Goal: Information Seeking & Learning: Learn about a topic

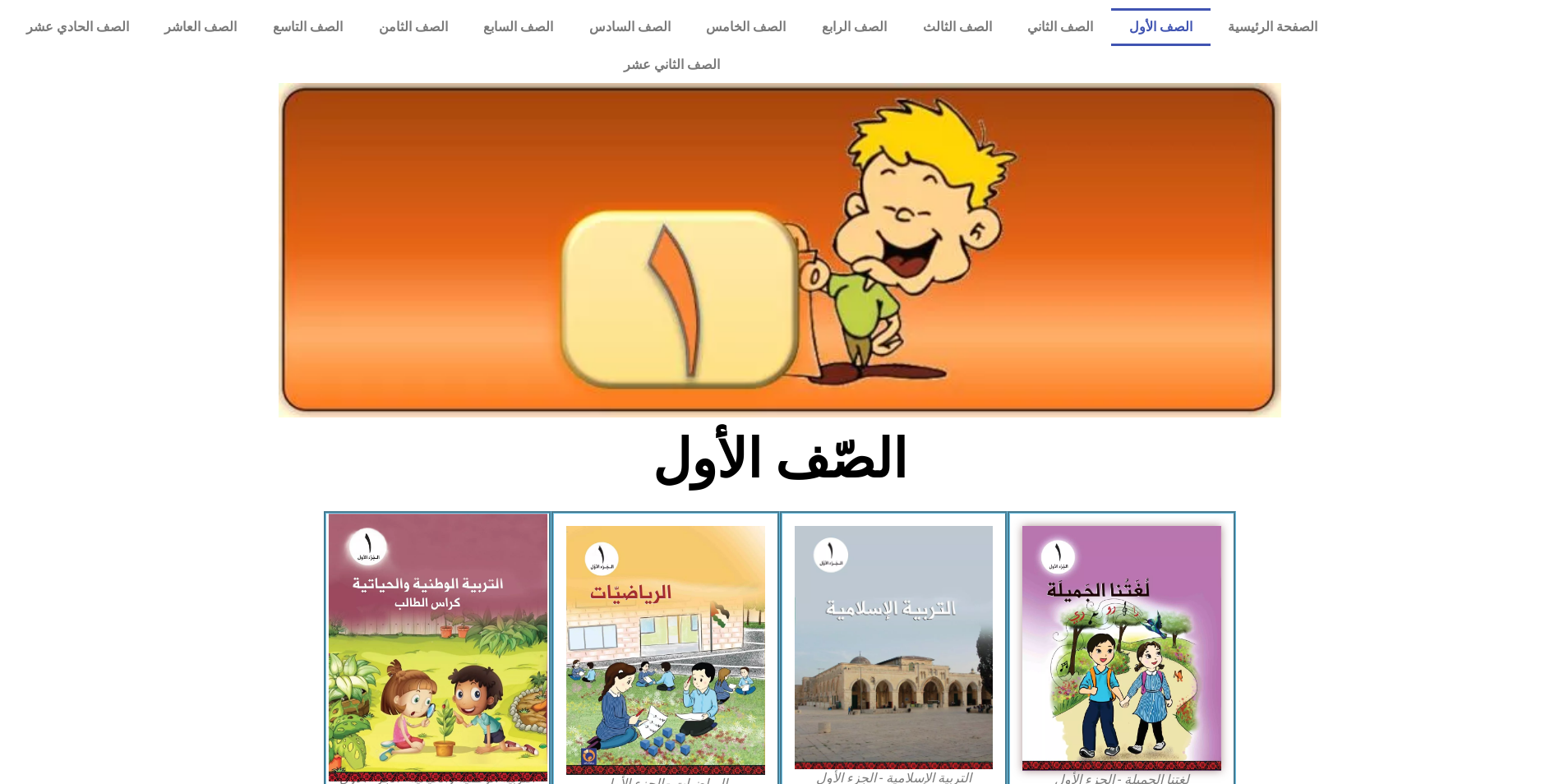
scroll to position [164, 0]
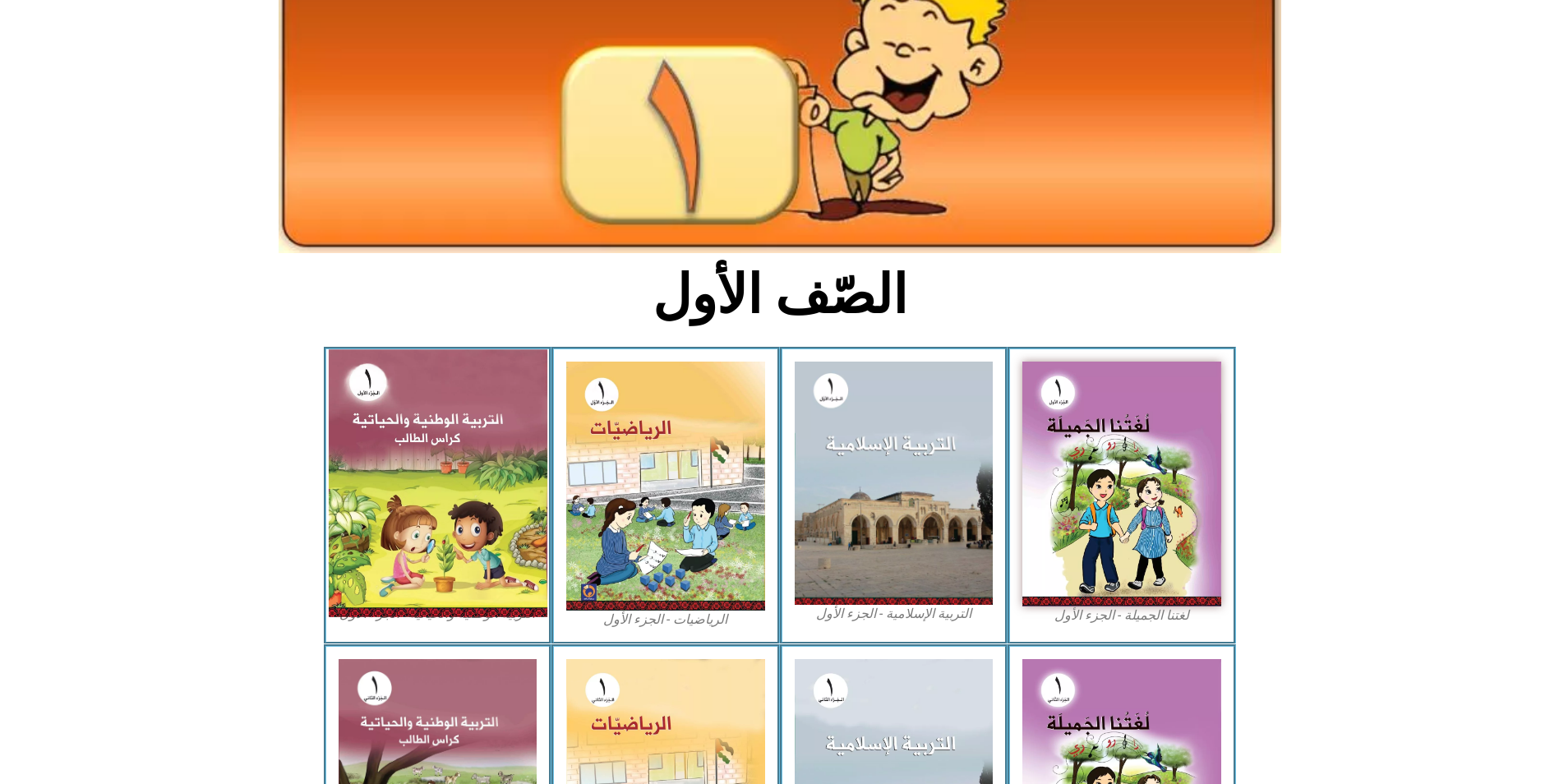
click at [434, 482] on img at bounding box center [437, 483] width 218 height 267
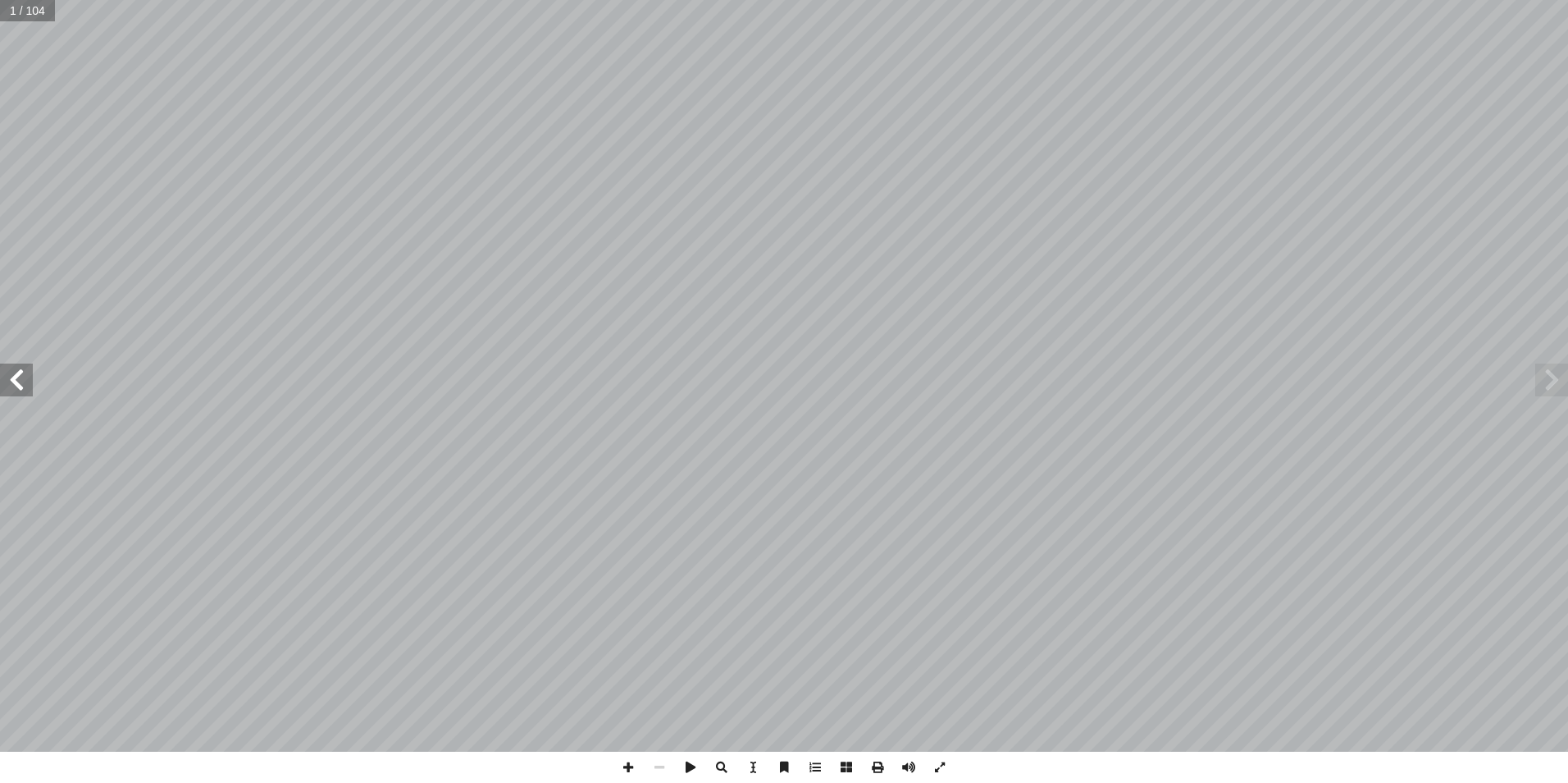
click at [14, 376] on span at bounding box center [16, 379] width 33 height 33
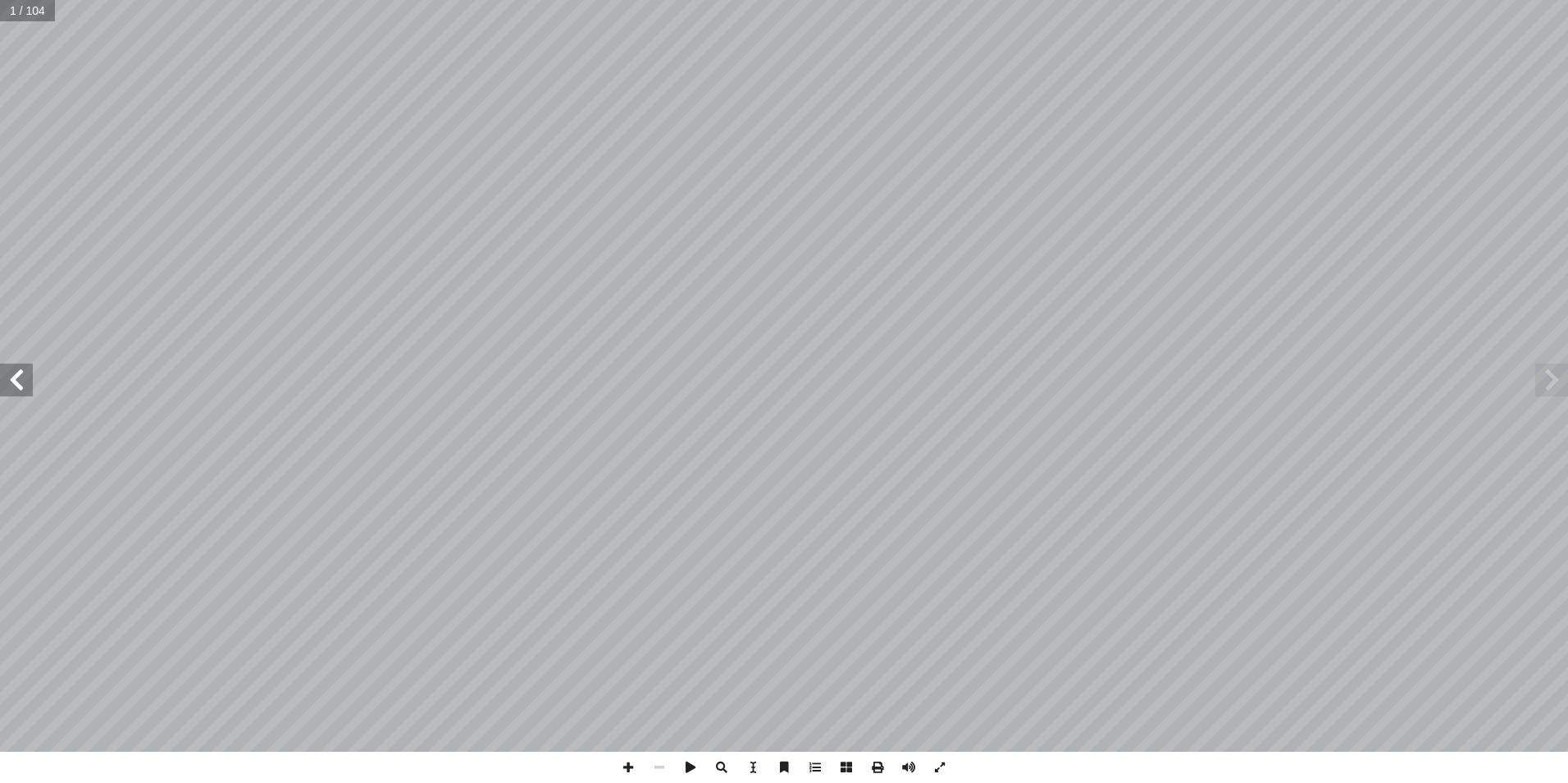
click at [14, 376] on span at bounding box center [16, 379] width 33 height 33
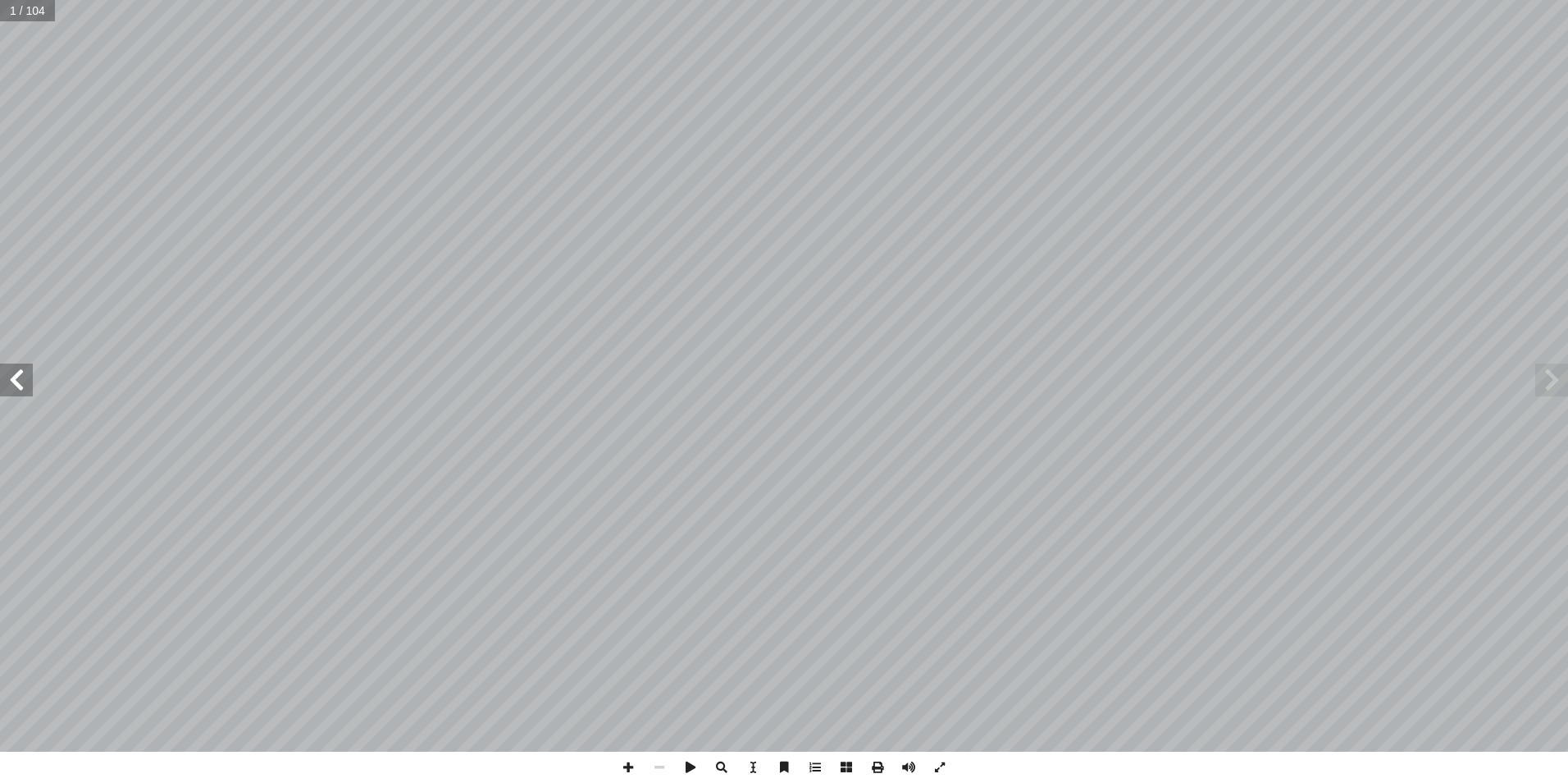
click at [14, 377] on span at bounding box center [16, 379] width 33 height 33
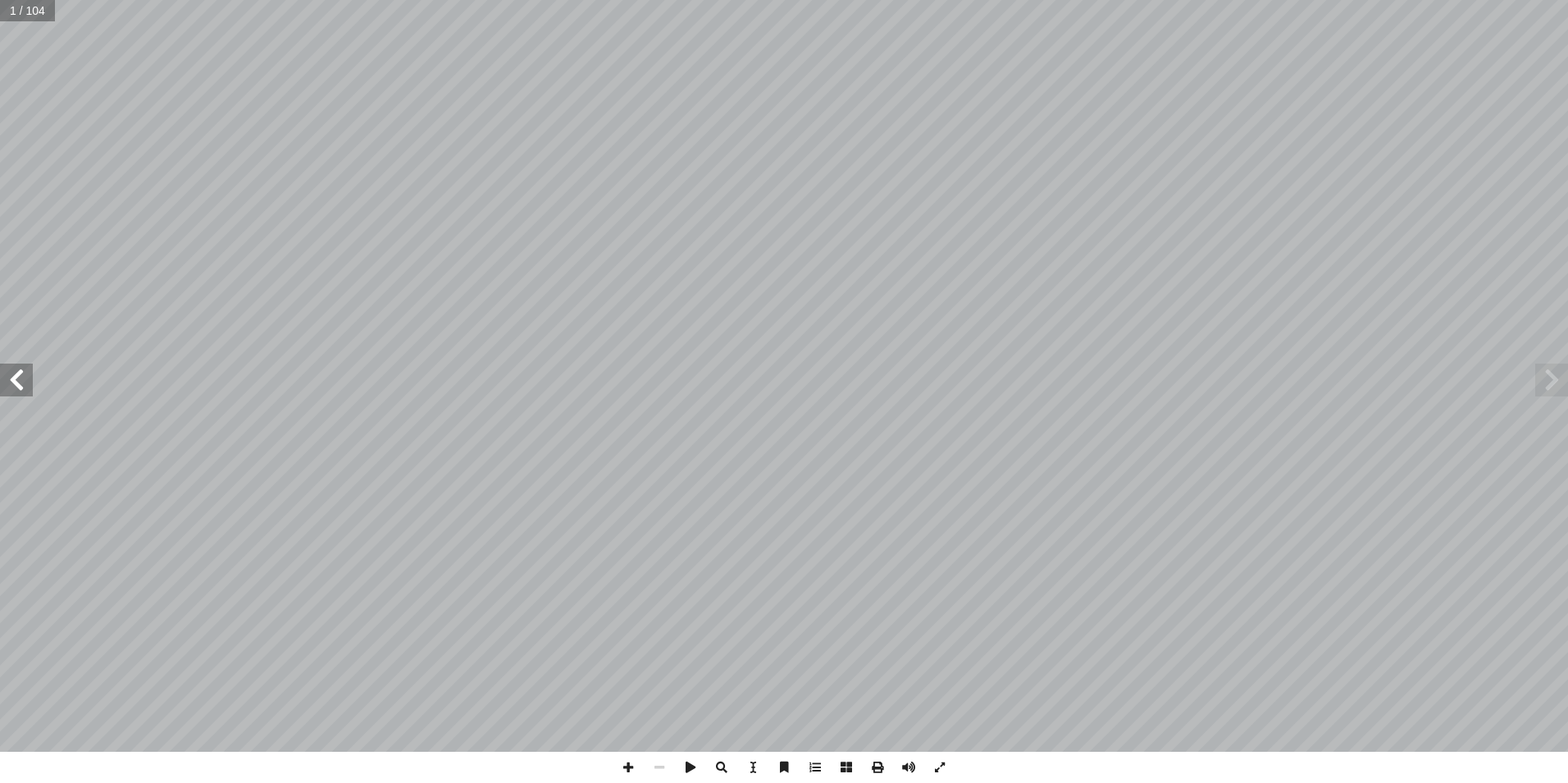
click at [14, 377] on span at bounding box center [16, 379] width 33 height 33
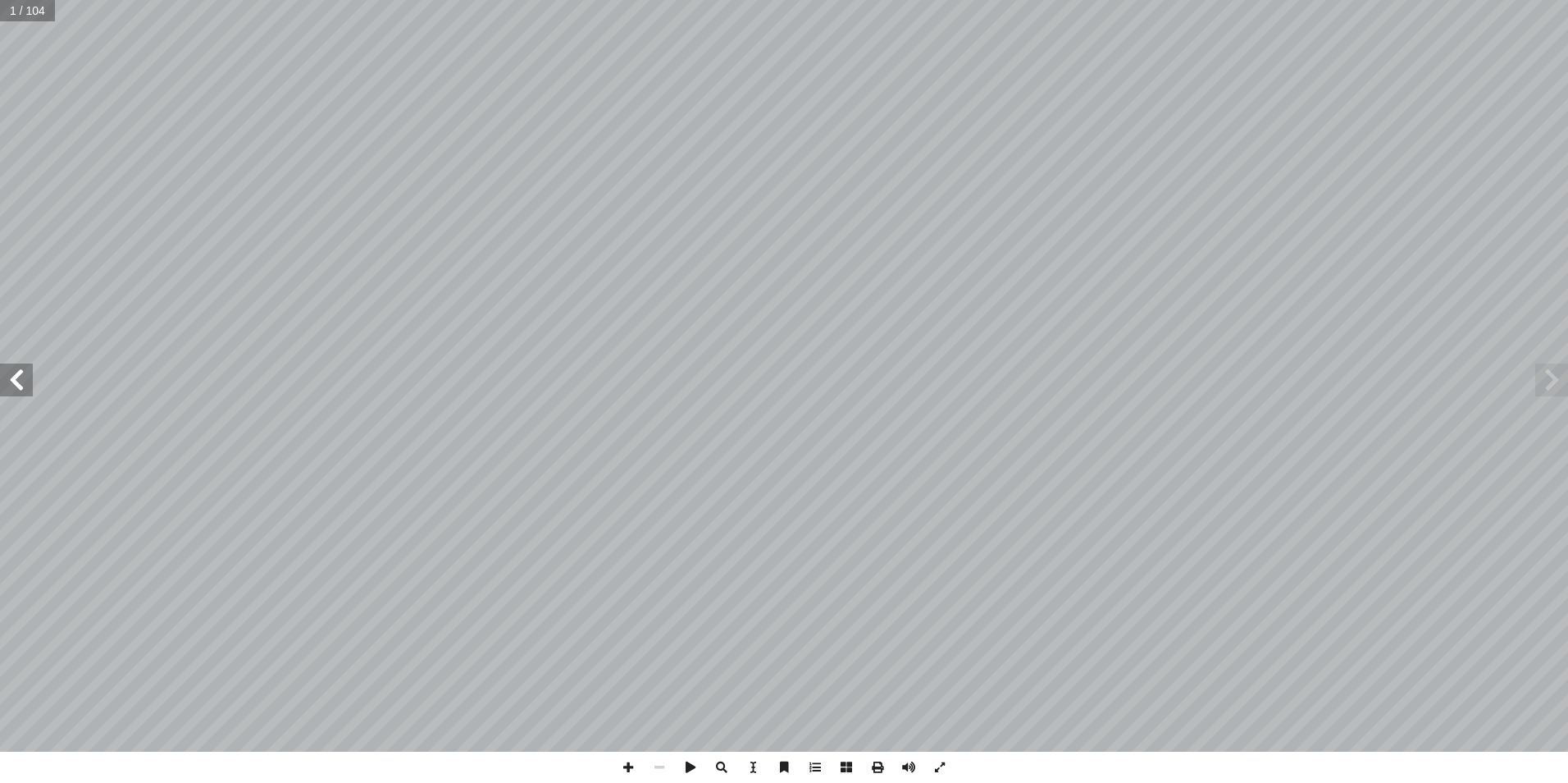
click at [14, 377] on span at bounding box center [16, 379] width 33 height 33
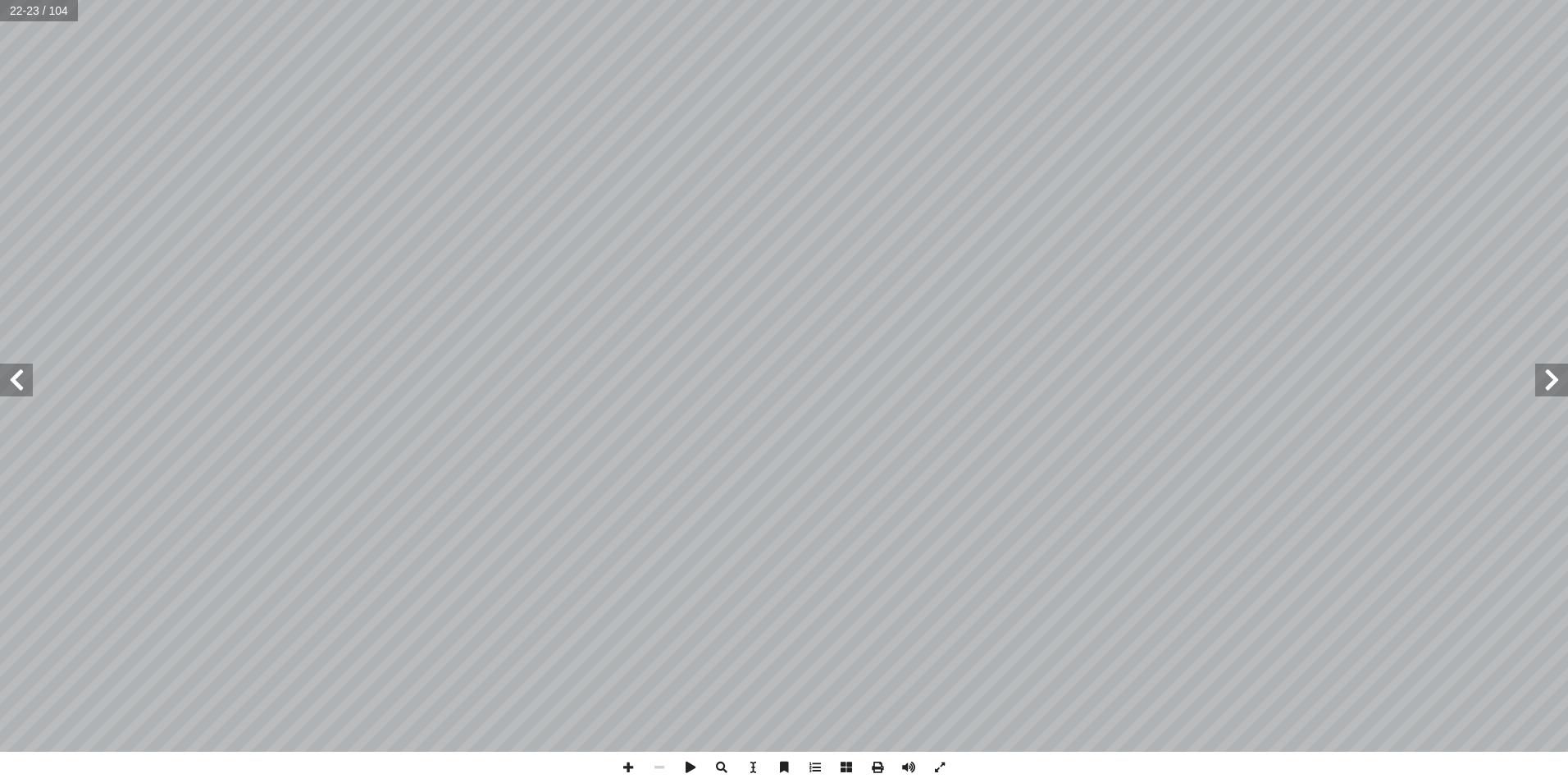
click at [14, 377] on span at bounding box center [16, 379] width 33 height 33
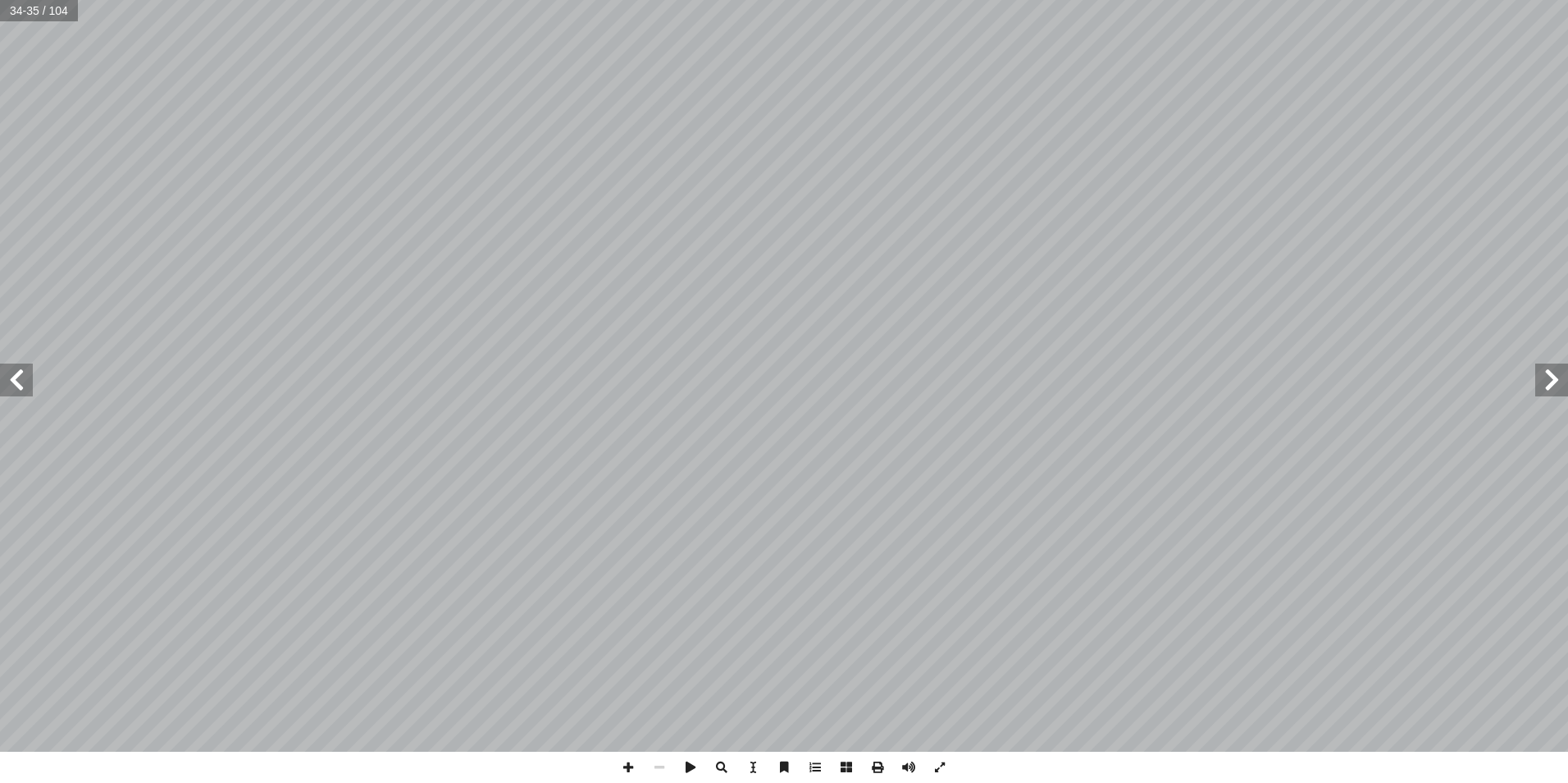
click at [14, 377] on span at bounding box center [16, 379] width 33 height 33
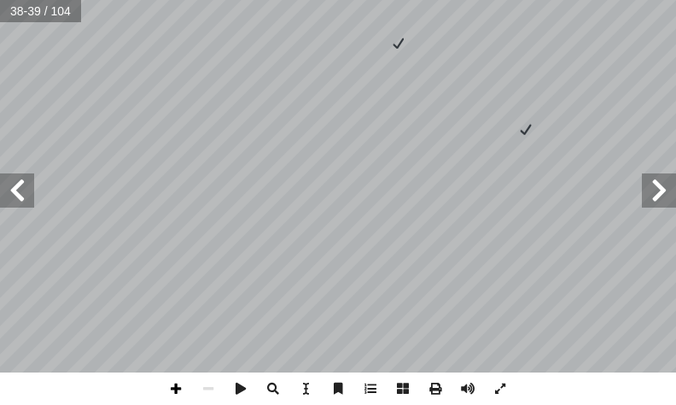
click at [179, 387] on span at bounding box center [176, 388] width 32 height 32
click at [108, 0] on html "الصفحة الرئيسية الصف الأول الصف الثاني الصف الثالث الصف الرابع الصف الخامس الصف…" at bounding box center [338, 57] width 676 height 115
click at [208, 391] on span at bounding box center [208, 388] width 32 height 32
click at [208, 390] on span at bounding box center [208, 388] width 32 height 32
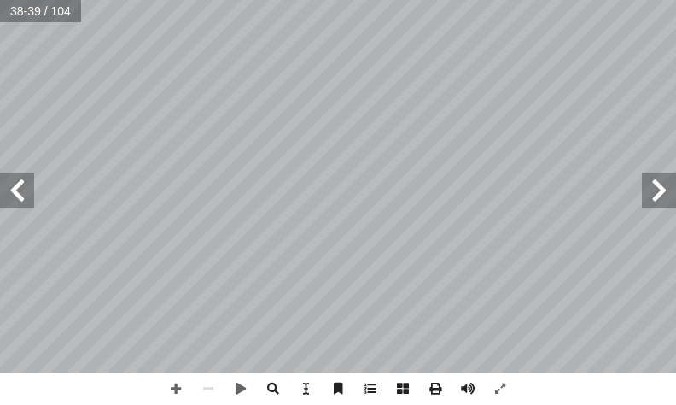
click at [667, 202] on span at bounding box center [659, 190] width 34 height 34
click at [14, 182] on span at bounding box center [17, 190] width 34 height 34
click at [9, 178] on span at bounding box center [17, 190] width 34 height 34
click at [660, 205] on span at bounding box center [659, 190] width 34 height 34
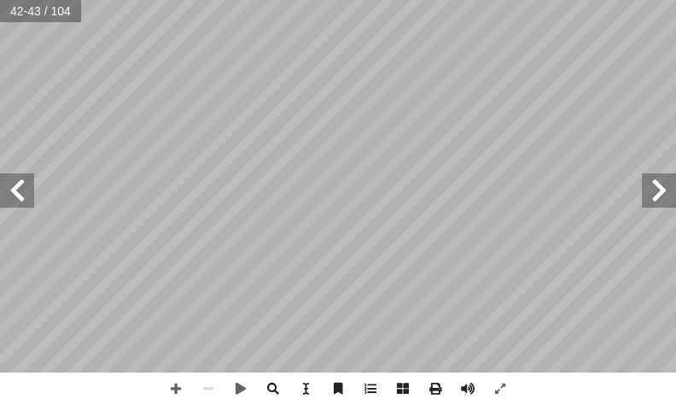
click at [660, 185] on span at bounding box center [659, 190] width 34 height 34
click at [26, 207] on span at bounding box center [17, 190] width 34 height 34
